Goal: Information Seeking & Learning: Learn about a topic

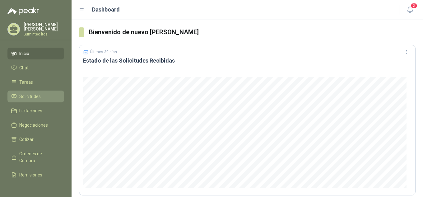
click at [35, 95] on span "Solicitudes" at bounding box center [29, 96] width 21 height 7
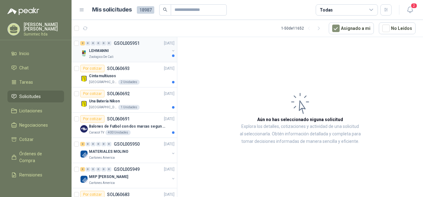
click at [126, 54] on div "Zoologico De Cali" at bounding box center [129, 56] width 81 height 5
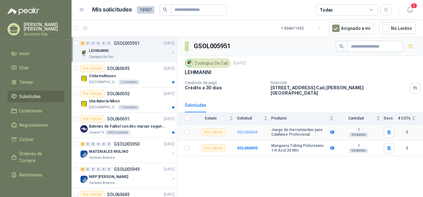
click at [251, 130] on b "SOL060694" at bounding box center [247, 132] width 21 height 4
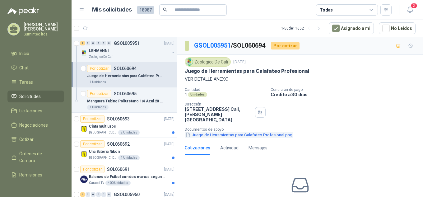
click at [245, 132] on button "Juego de Herramientas para Calafateo Profesional.png" at bounding box center [239, 135] width 108 height 7
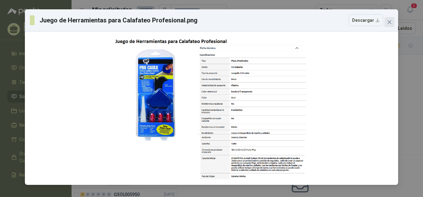
click at [391, 24] on icon "close" at bounding box center [389, 22] width 5 height 5
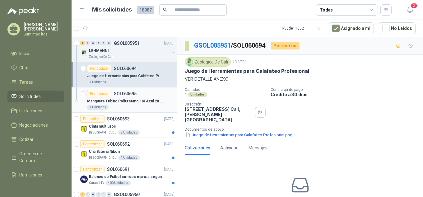
click at [125, 100] on p "Manguera Tubing Poliuretano 1/4 Azul 20 Mts" at bounding box center [126, 101] width 78 height 6
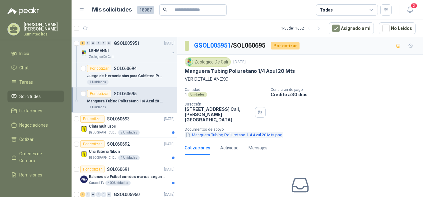
click at [255, 132] on button "Manguera Tubing Poliuretano 1-4 Azul 20 Mts.png" at bounding box center [234, 135] width 98 height 7
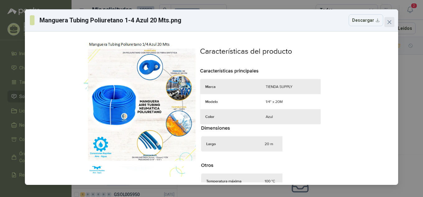
click at [389, 22] on icon "close" at bounding box center [389, 22] width 5 height 5
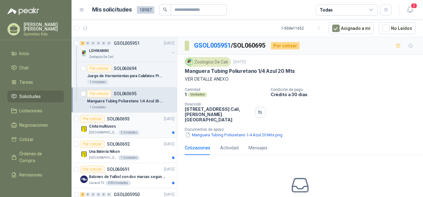
click at [130, 125] on div "Cinta multiusos" at bounding box center [132, 126] width 86 height 7
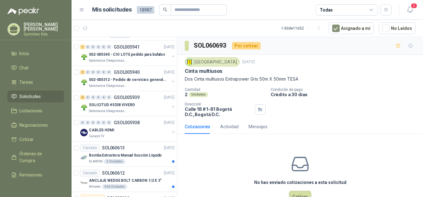
scroll to position [975, 0]
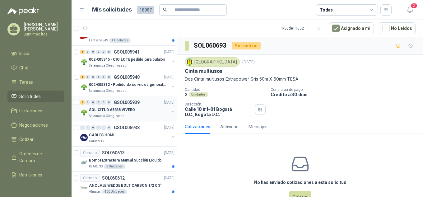
click at [137, 109] on div "SOLICITUD #5338 VIVERO" at bounding box center [129, 109] width 81 height 7
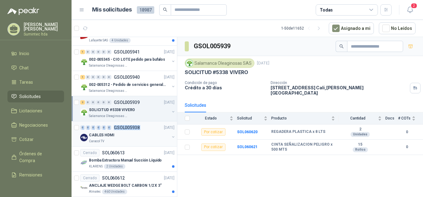
drag, startPoint x: 147, startPoint y: 125, endPoint x: 152, endPoint y: 133, distance: 9.3
click at [151, 133] on div "2 0 0 0 0 0 GSOL005951 [DATE] LEHMANNI Zoologico De Cali Por cotizar SOL060694 …" at bounding box center [125, 118] width 106 height 162
click at [238, 174] on div "GSOL005939 Salamanca Oleaginosas SAS [DATE] SOLICITUD #5338 VIVERO Condición de…" at bounding box center [300, 118] width 246 height 162
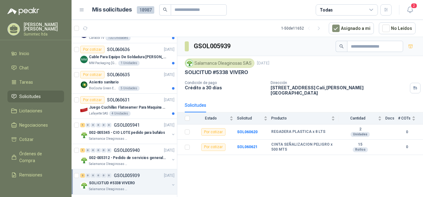
scroll to position [896, 0]
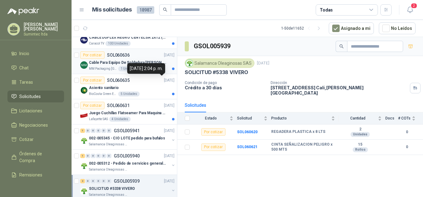
click at [151, 59] on div "Cable Para Equipo De Soldadura [PERSON_NAME]" at bounding box center [132, 62] width 86 height 7
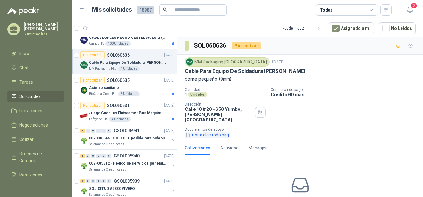
click at [201, 132] on button "Porta electrodo.png" at bounding box center [207, 135] width 45 height 7
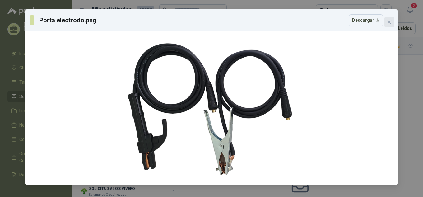
click at [393, 20] on span "Close" at bounding box center [390, 22] width 10 height 5
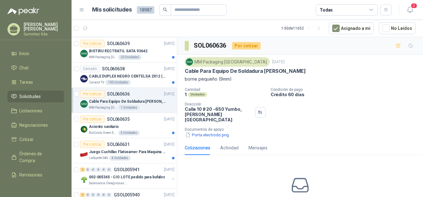
scroll to position [855, 0]
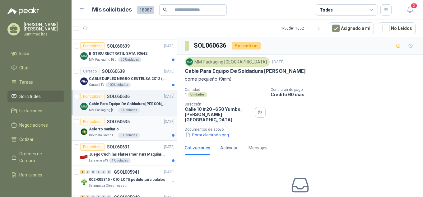
click at [139, 134] on div "BioCosta Green Energy S.A.S 5 Unidades" at bounding box center [132, 135] width 86 height 5
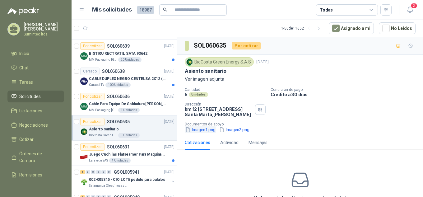
click at [201, 133] on button "Imagen1.png" at bounding box center [200, 129] width 31 height 7
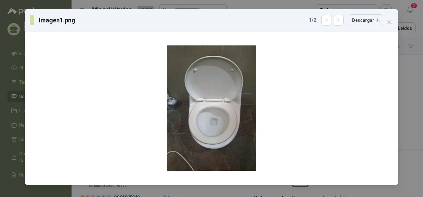
click at [408, 66] on div "Imagen1.png 1 / 2 Descargar" at bounding box center [211, 98] width 423 height 197
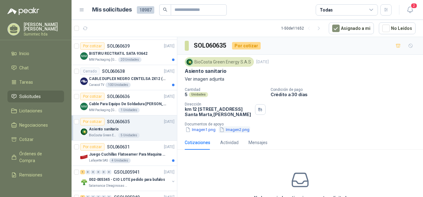
click at [243, 133] on button "Imagen2.png" at bounding box center [234, 129] width 31 height 7
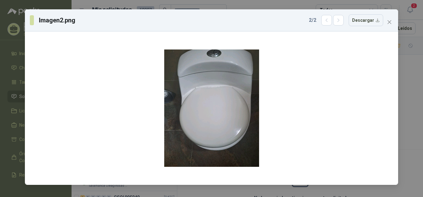
click at [407, 77] on div "Imagen2.png 2 / 2 Descargar" at bounding box center [211, 98] width 423 height 197
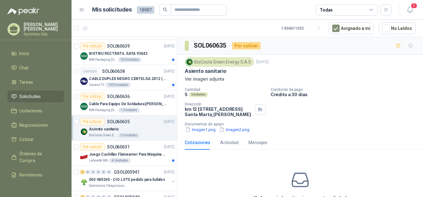
drag, startPoint x: 265, startPoint y: 125, endPoint x: 402, endPoint y: 94, distance: 140.0
click at [402, 94] on p "Crédito a 30 días" at bounding box center [346, 94] width 150 height 5
